Goal: Task Accomplishment & Management: Manage account settings

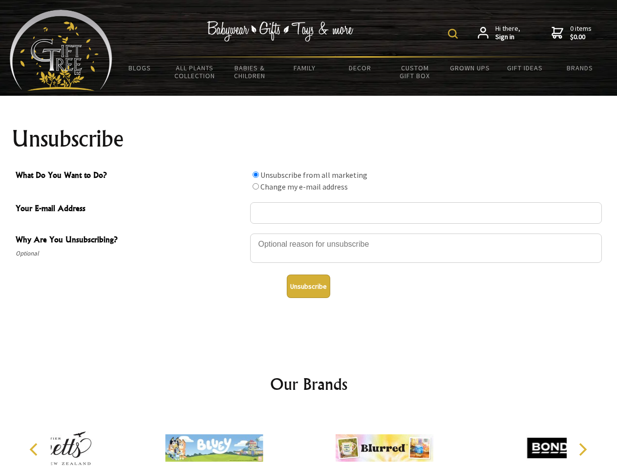
click at [454, 34] on img at bounding box center [453, 34] width 10 height 10
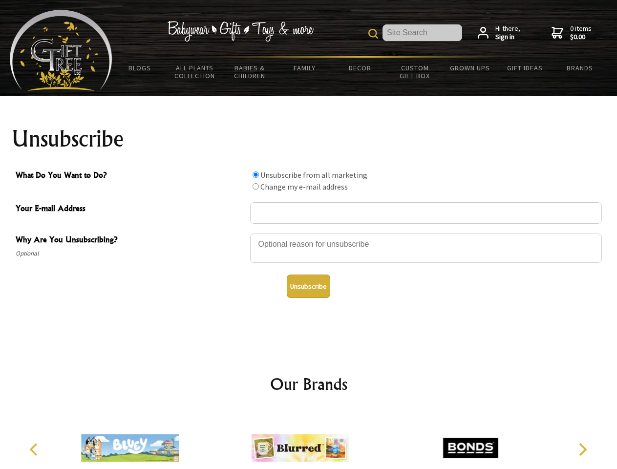
click at [309, 233] on div at bounding box center [426, 250] width 352 height 34
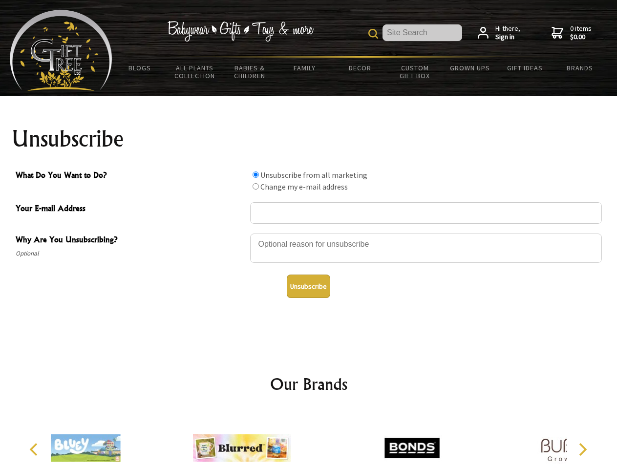
click at [256, 174] on input "What Do You Want to Do?" at bounding box center [256, 175] width 6 height 6
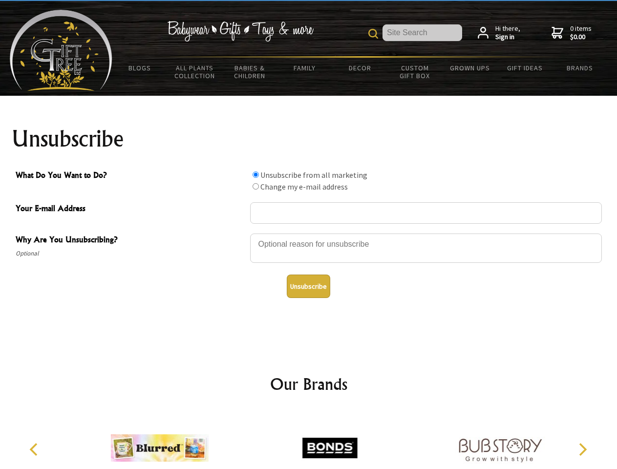
click at [256, 186] on input "What Do You Want to Do?" at bounding box center [256, 186] width 6 height 6
radio input "true"
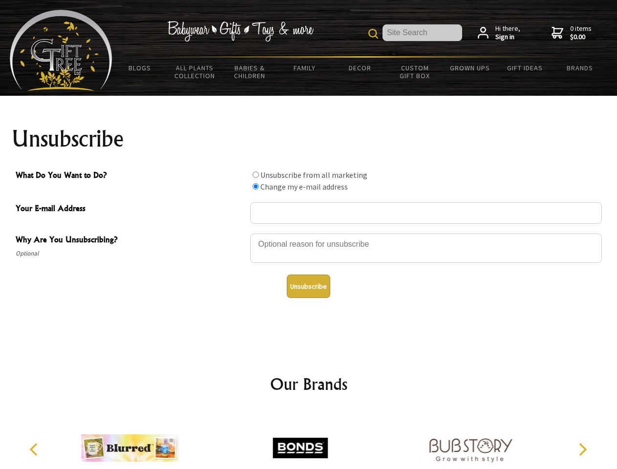
click at [308, 286] on button "Unsubscribe" at bounding box center [308, 286] width 43 height 23
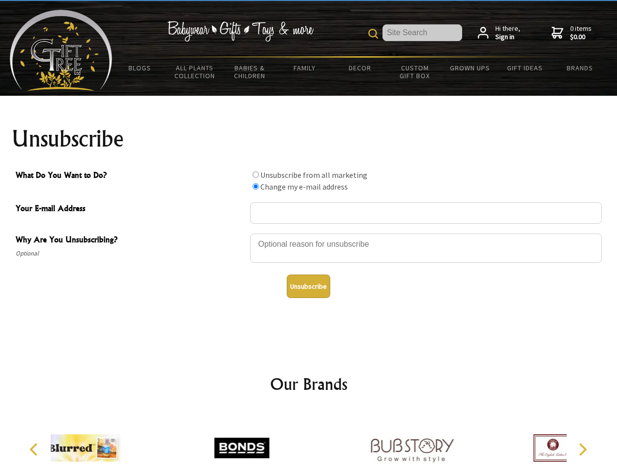
click at [309, 440] on div at bounding box center [242, 449] width 170 height 76
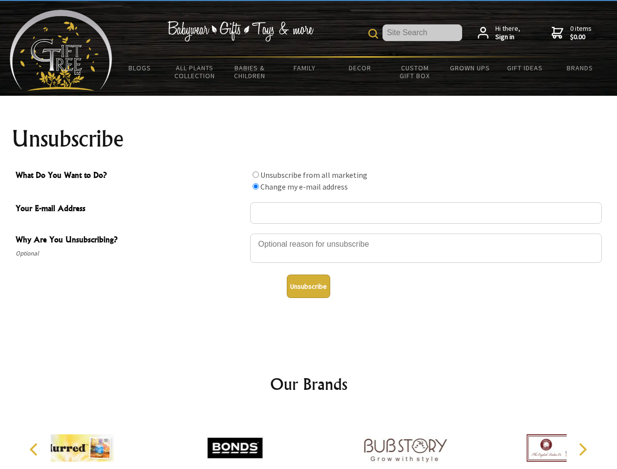
click at [35, 450] on icon "Previous" at bounding box center [34, 449] width 13 height 13
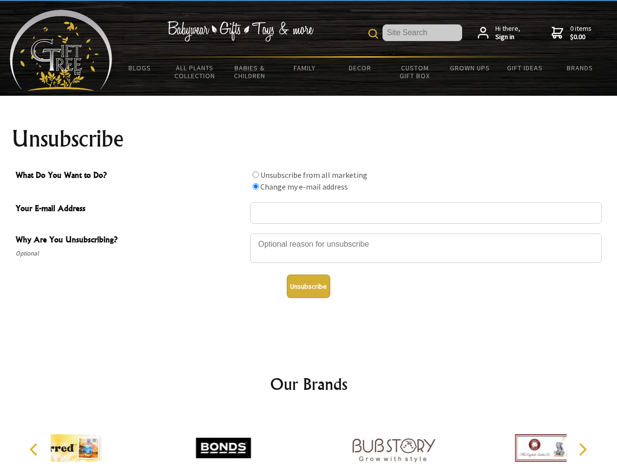
click at [582, 450] on icon "Next" at bounding box center [582, 449] width 13 height 13
